Goal: Navigation & Orientation: Find specific page/section

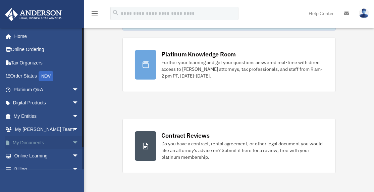
scroll to position [44, 0]
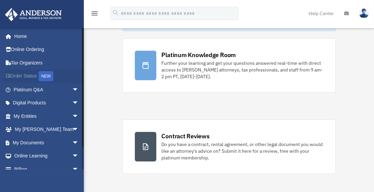
click at [32, 75] on link "Order Status NEW" at bounding box center [47, 77] width 84 height 14
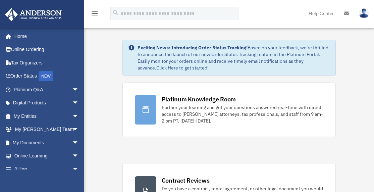
scroll to position [44, 0]
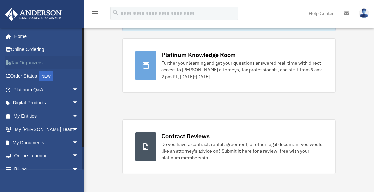
click at [24, 62] on link "Tax Organizers" at bounding box center [47, 62] width 84 height 13
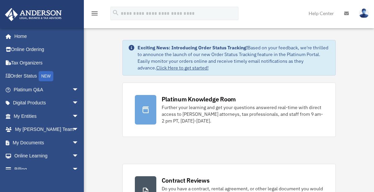
scroll to position [44, 0]
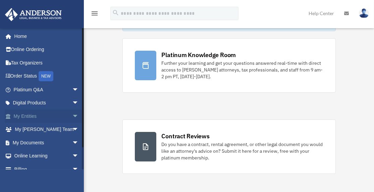
click at [29, 115] on link "My Entities arrow_drop_down" at bounding box center [47, 115] width 84 height 13
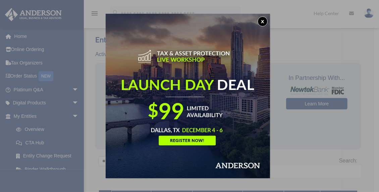
click at [266, 21] on button "x" at bounding box center [263, 21] width 10 height 10
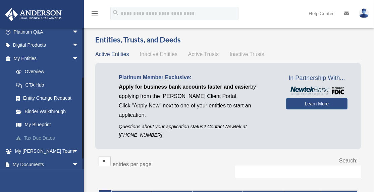
scroll to position [88, 0]
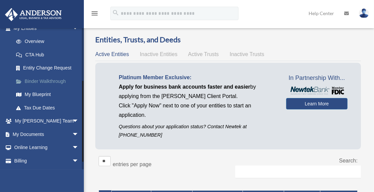
click at [52, 80] on link "Binder Walkthrough" at bounding box center [49, 81] width 80 height 13
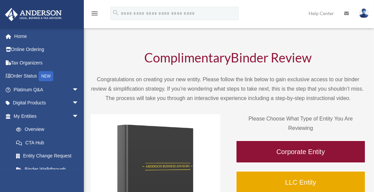
click at [52, 80] on div "NEW" at bounding box center [46, 76] width 15 height 10
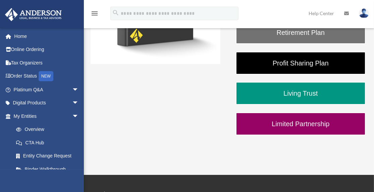
scroll to position [135, 0]
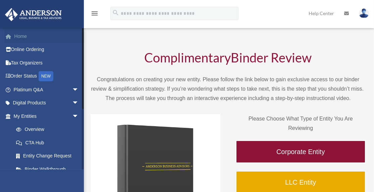
click at [17, 37] on link "Home" at bounding box center [47, 36] width 84 height 13
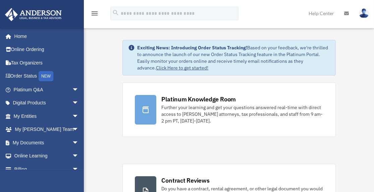
click at [17, 37] on link "Home" at bounding box center [45, 36] width 81 height 13
